Goal: Task Accomplishment & Management: Manage account settings

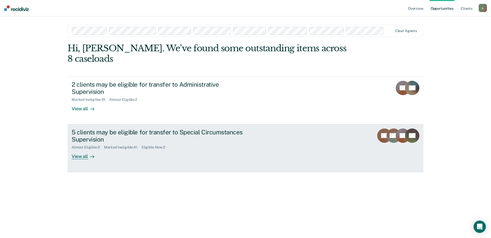
click at [156, 145] on div "Eligible Now : 2" at bounding box center [156, 147] width 28 height 4
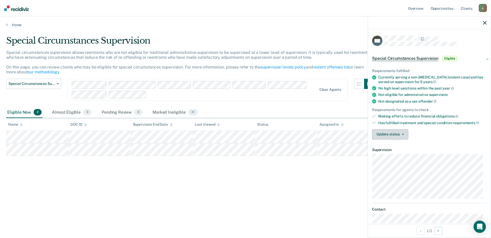
click at [403, 136] on button "Update status" at bounding box center [390, 134] width 36 height 10
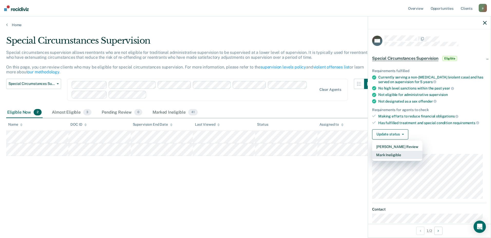
click at [396, 154] on button "Mark Ineligible" at bounding box center [397, 155] width 50 height 8
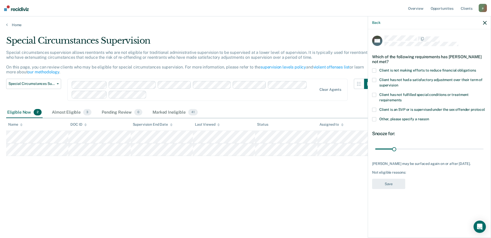
click at [374, 70] on span at bounding box center [374, 71] width 4 height 4
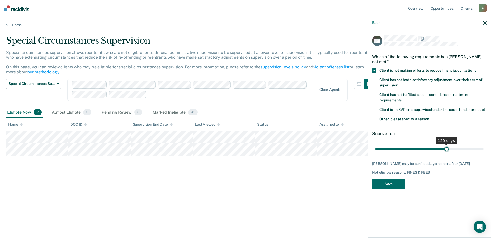
drag, startPoint x: 394, startPoint y: 149, endPoint x: 447, endPoint y: 150, distance: 53.2
click at [447, 150] on input "range" at bounding box center [429, 149] width 108 height 9
drag, startPoint x: 447, startPoint y: 148, endPoint x: 458, endPoint y: 148, distance: 11.3
type input "140"
click at [458, 148] on input "range" at bounding box center [429, 149] width 108 height 9
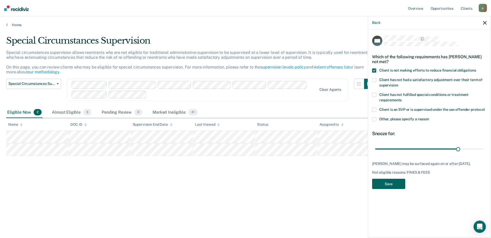
click at [386, 186] on button "Save" at bounding box center [388, 184] width 33 height 11
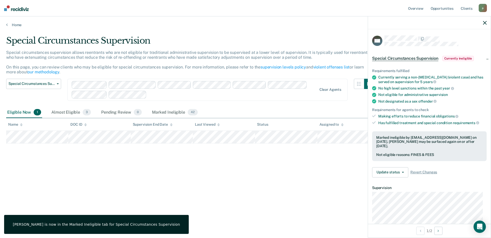
click at [484, 21] on icon "button" at bounding box center [485, 23] width 4 height 4
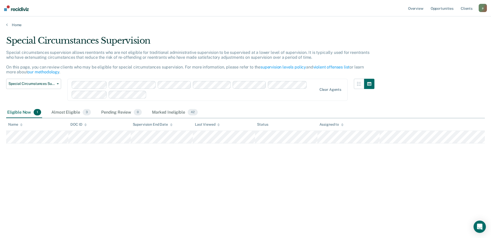
click at [127, 175] on div "Special Circumstances Supervision Special circumstances supervision allows reen…" at bounding box center [245, 117] width 479 height 164
